Goal: Information Seeking & Learning: Compare options

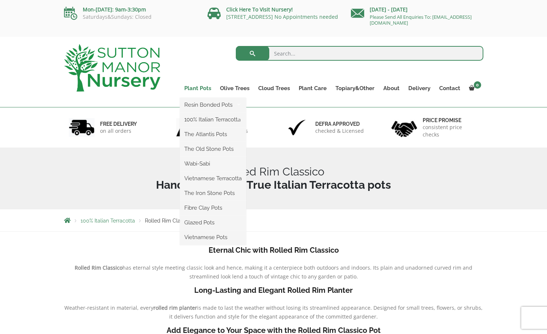
click at [203, 88] on link "Plant Pots" at bounding box center [198, 88] width 36 height 10
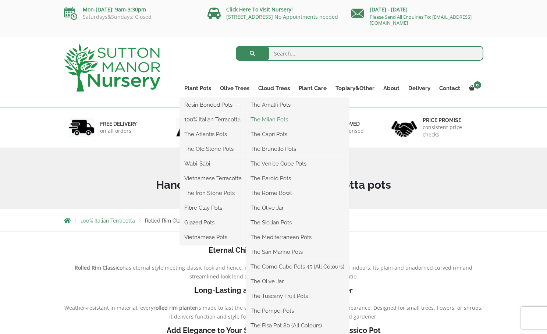
click at [282, 121] on link "The Milan Pots" at bounding box center [297, 119] width 103 height 11
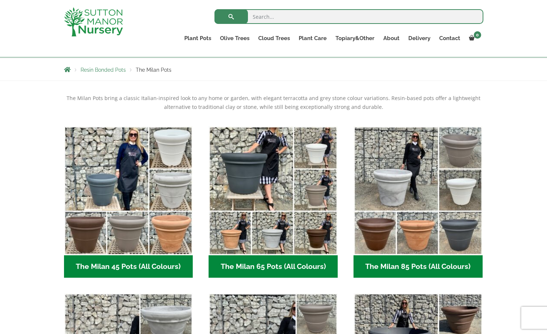
scroll to position [124, 0]
click at [138, 267] on h2 "The Milan 45 Pots (All Colours) (6)" at bounding box center [128, 266] width 129 height 23
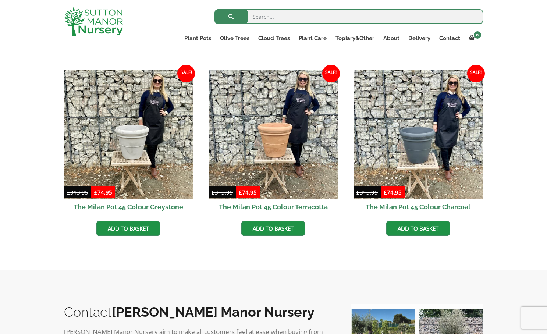
scroll to position [343, 0]
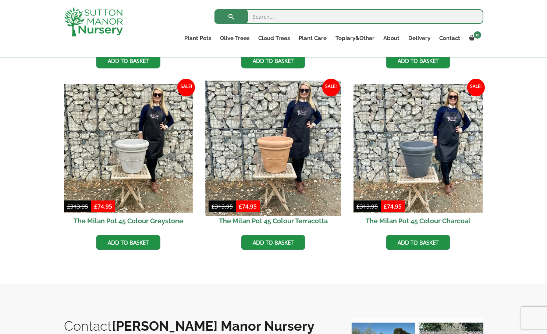
click at [280, 161] on img at bounding box center [273, 148] width 135 height 135
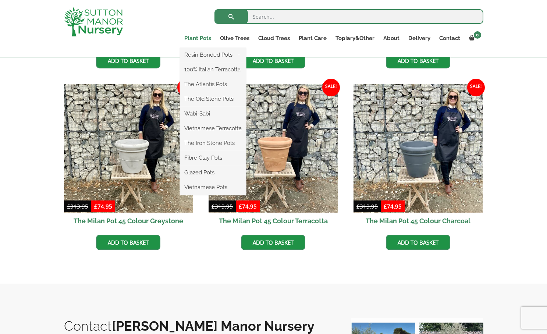
click at [196, 39] on link "Plant Pots" at bounding box center [198, 38] width 36 height 10
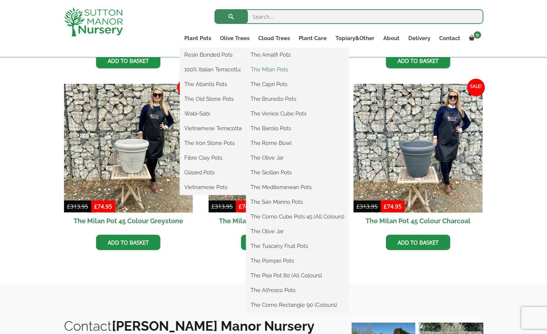
click at [277, 71] on link "The Milan Pots" at bounding box center [297, 69] width 103 height 11
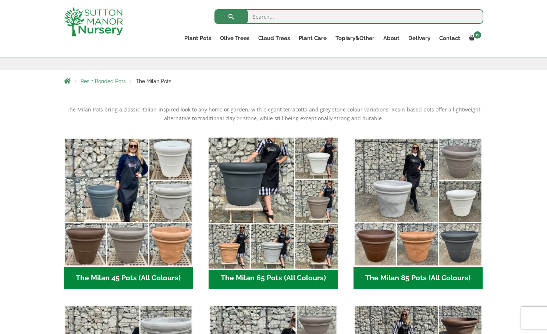
scroll to position [113, 0]
click at [281, 256] on img "Visit product category The Milan 65 Pots (All Colours)" at bounding box center [273, 201] width 135 height 135
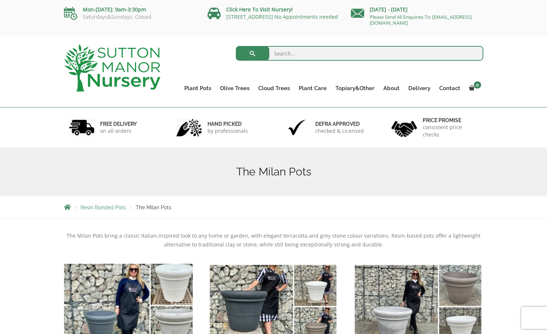
scroll to position [0, 0]
